Goal: Task Accomplishment & Management: Manage account settings

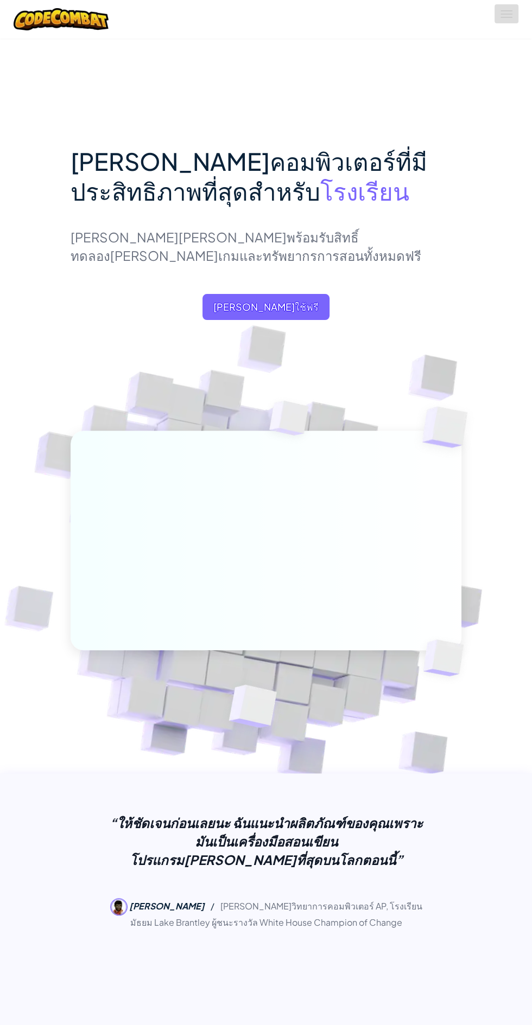
click at [499, 16] on button "สลับการนำทาง" at bounding box center [506, 13] width 24 height 19
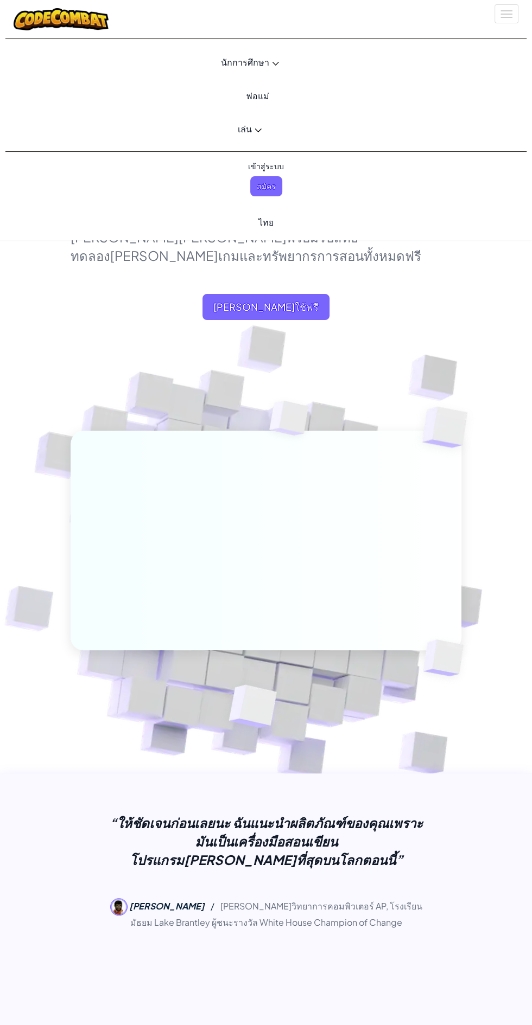
click at [274, 166] on span "เข้าสู่ระบบ" at bounding box center [265, 166] width 49 height 20
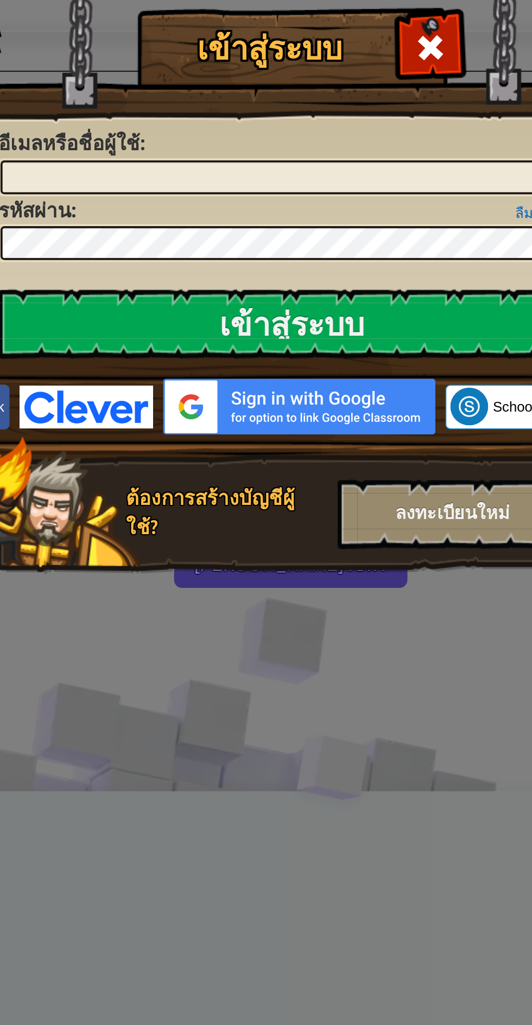
click at [285, 57] on div "เข้าสู่ระบบ เกิดข้อผิดพลาด[PERSON_NAME]รู้จัก อีเมลหรือชื่อผู้ใช้ : ลืมรหัสผ่าน…" at bounding box center [265, 174] width 361 height 316
click at [276, 98] on input "อีเมลหรือชื่อผู้ใช้ :" at bounding box center [266, 96] width 317 height 18
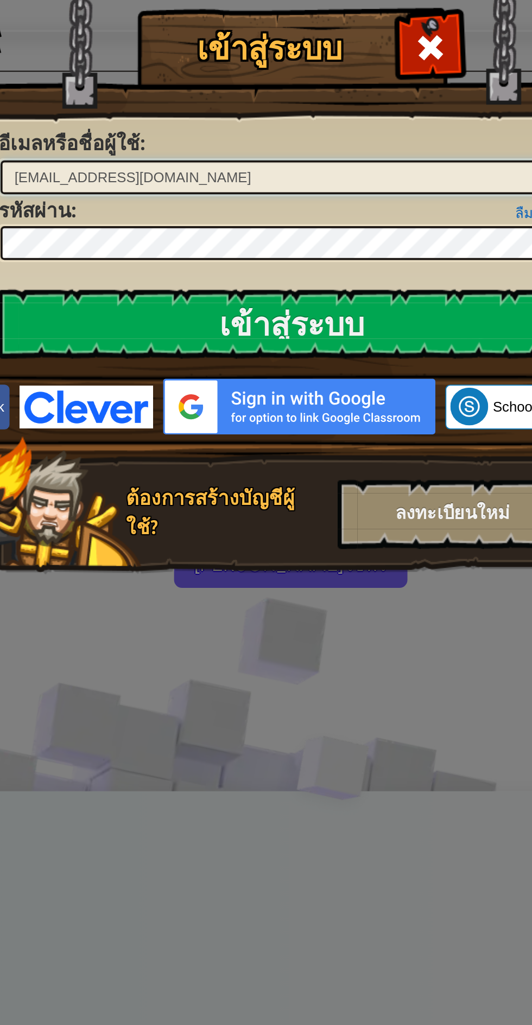
type input "[EMAIL_ADDRESS][DOMAIN_NAME]"
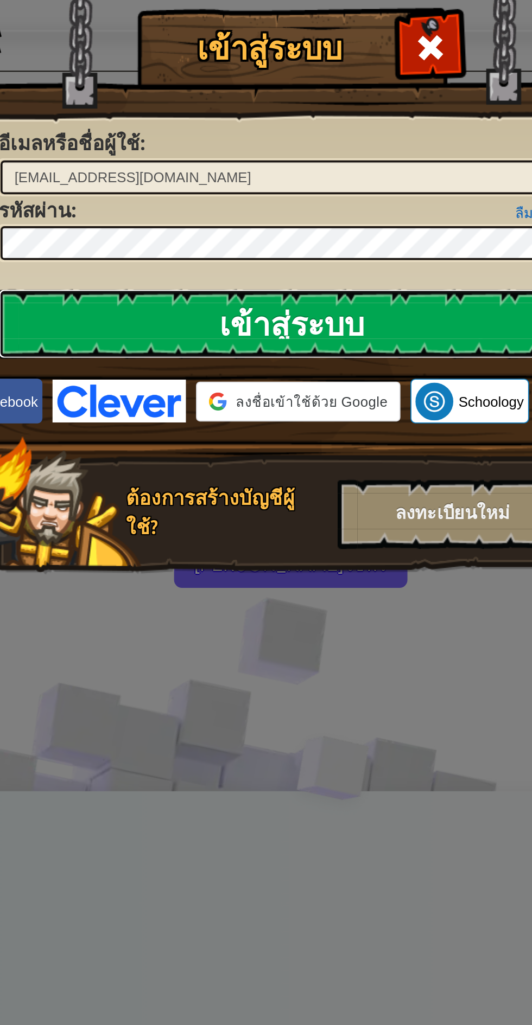
click at [331, 169] on input "เข้าสู่ระบบ" at bounding box center [266, 176] width 319 height 38
click at [340, 173] on input "เข้าสู่ระบบ" at bounding box center [266, 176] width 319 height 38
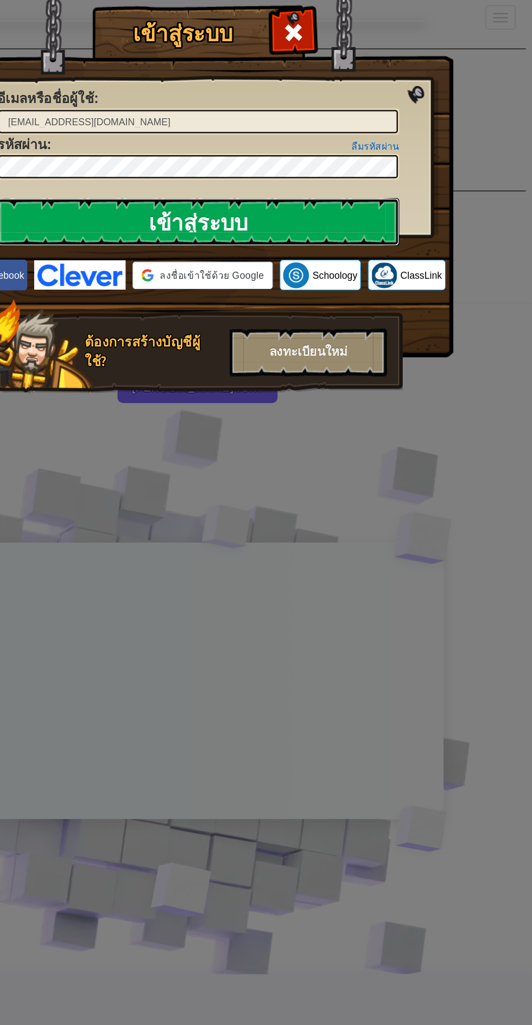
click at [393, 189] on input "เข้าสู่ระบบ" at bounding box center [266, 176] width 319 height 38
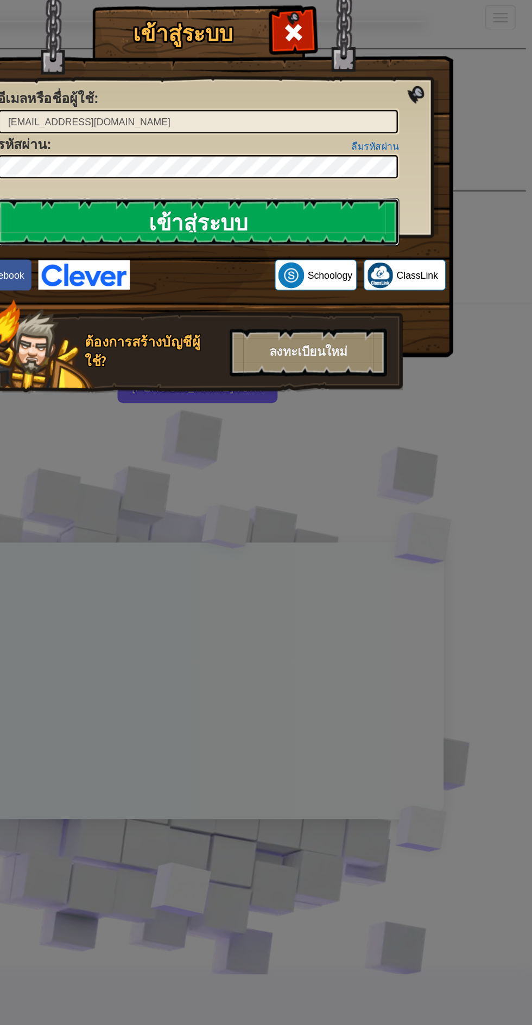
click at [393, 180] on input "เข้าสู่ระบบ" at bounding box center [266, 176] width 319 height 38
